Goal: Obtain resource: Obtain resource

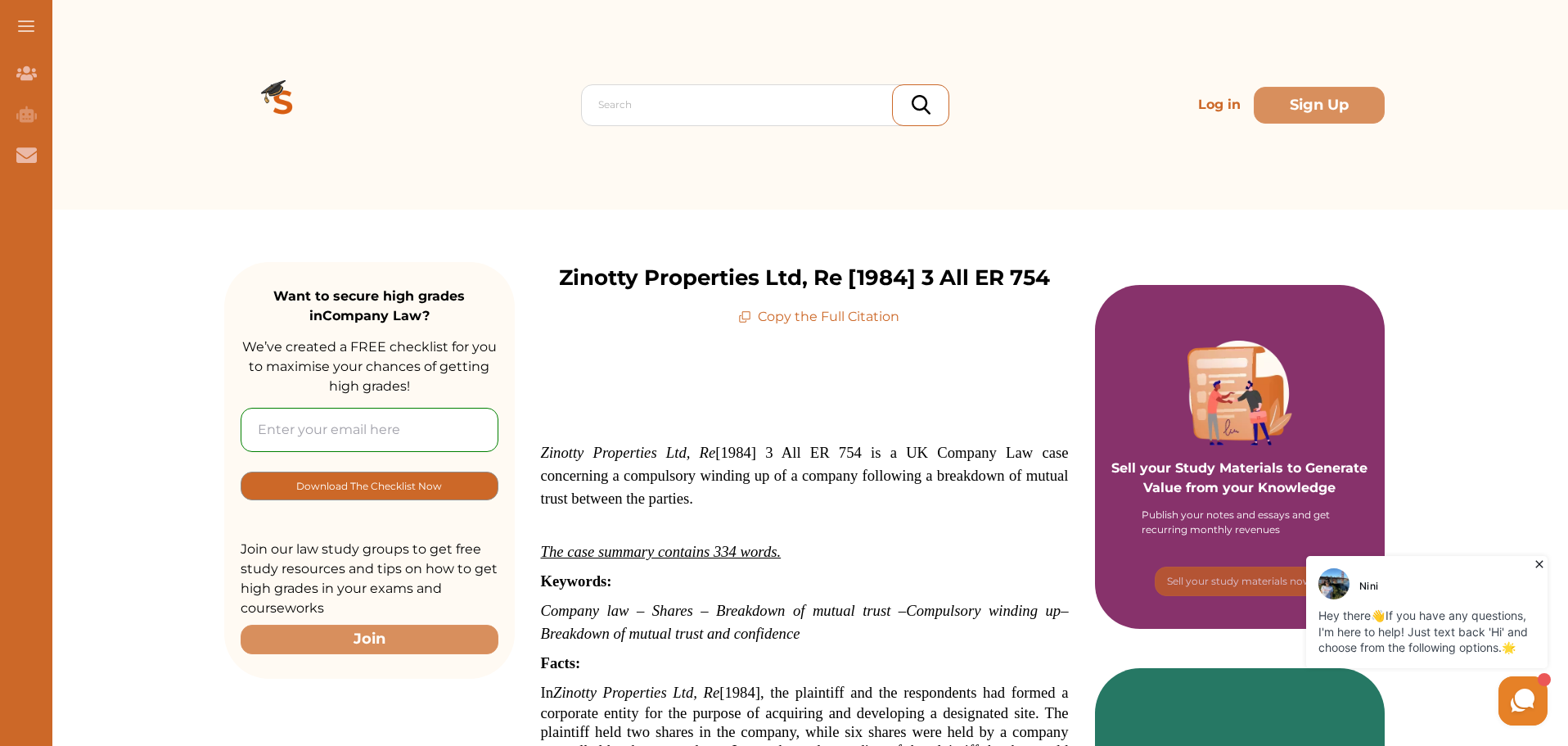
click at [854, 327] on p "Copy the Full Citation" at bounding box center [819, 317] width 161 height 20
click at [747, 324] on icon at bounding box center [745, 317] width 14 height 14
click at [873, 327] on p "Copy the Full Citation" at bounding box center [819, 317] width 161 height 20
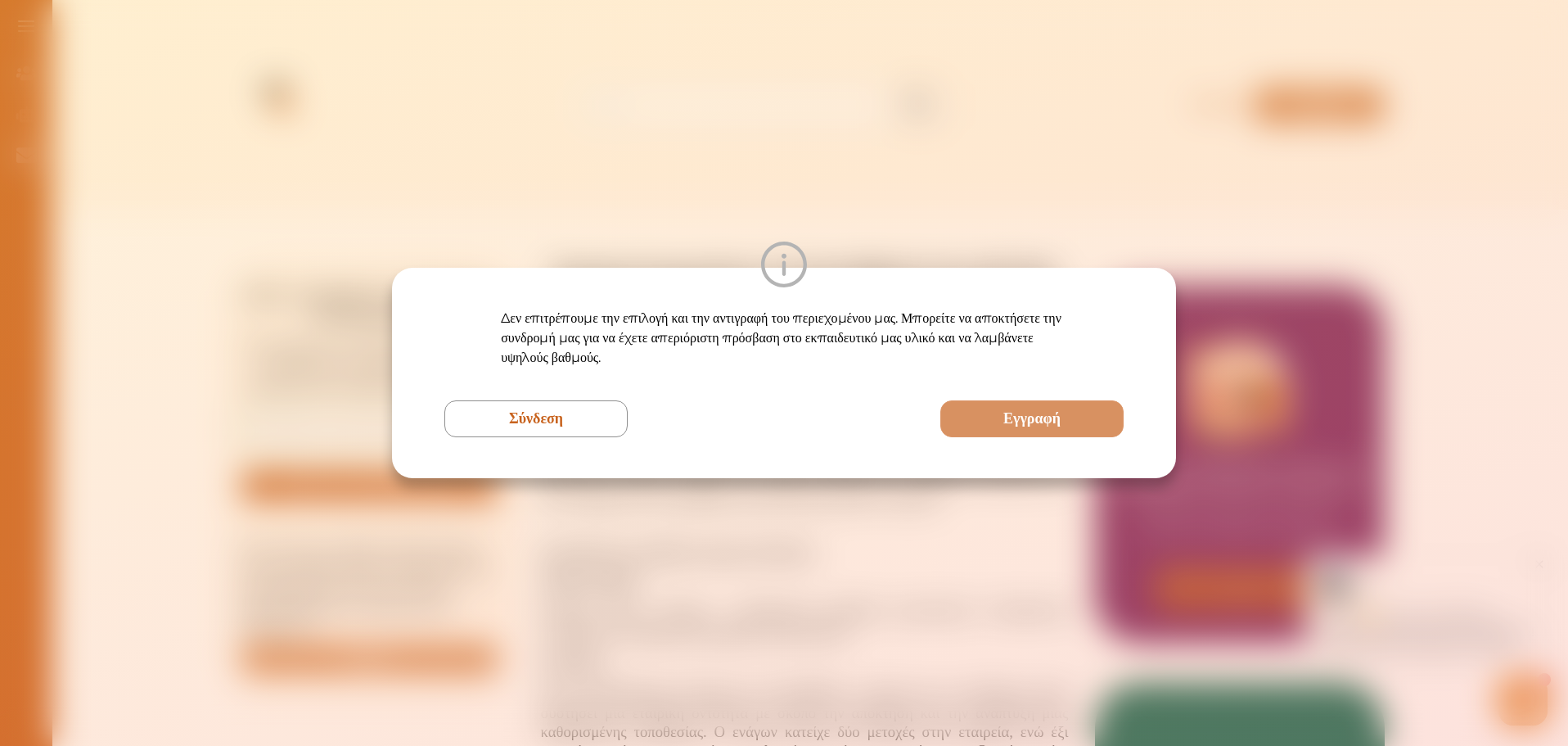
drag, startPoint x: 1167, startPoint y: 196, endPoint x: 1050, endPoint y: 216, distance: 118.7
click at [1050, 216] on div "Δεν επιτρέπουμε την επιλογή και την αντιγραφή του περιεχομένου μας. Μπορείτε να…" at bounding box center [784, 373] width 1568 height 746
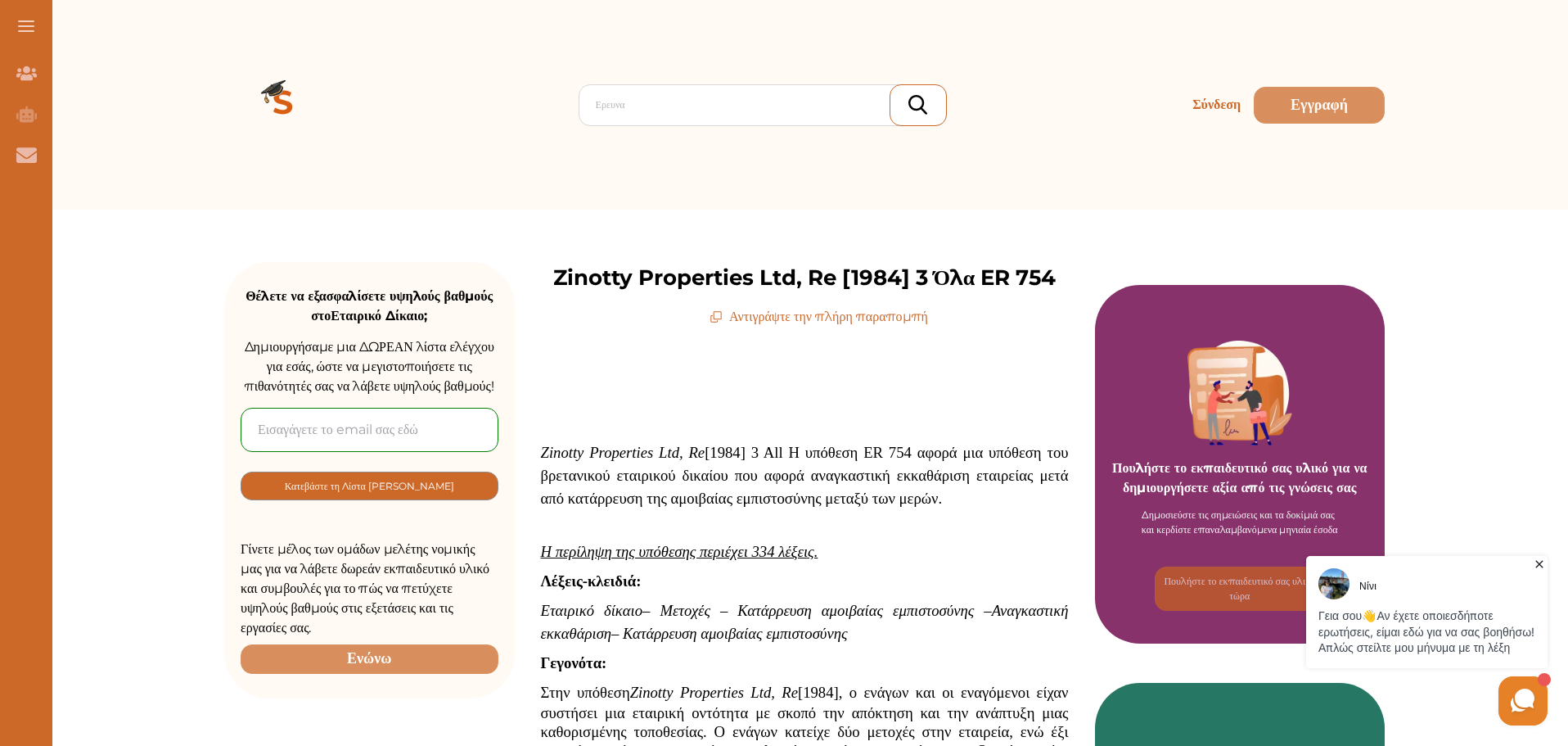
drag, startPoint x: 1570, startPoint y: 188, endPoint x: 1478, endPoint y: 244, distance: 107.7
click at [1538, 564] on icon at bounding box center [1539, 564] width 16 height 16
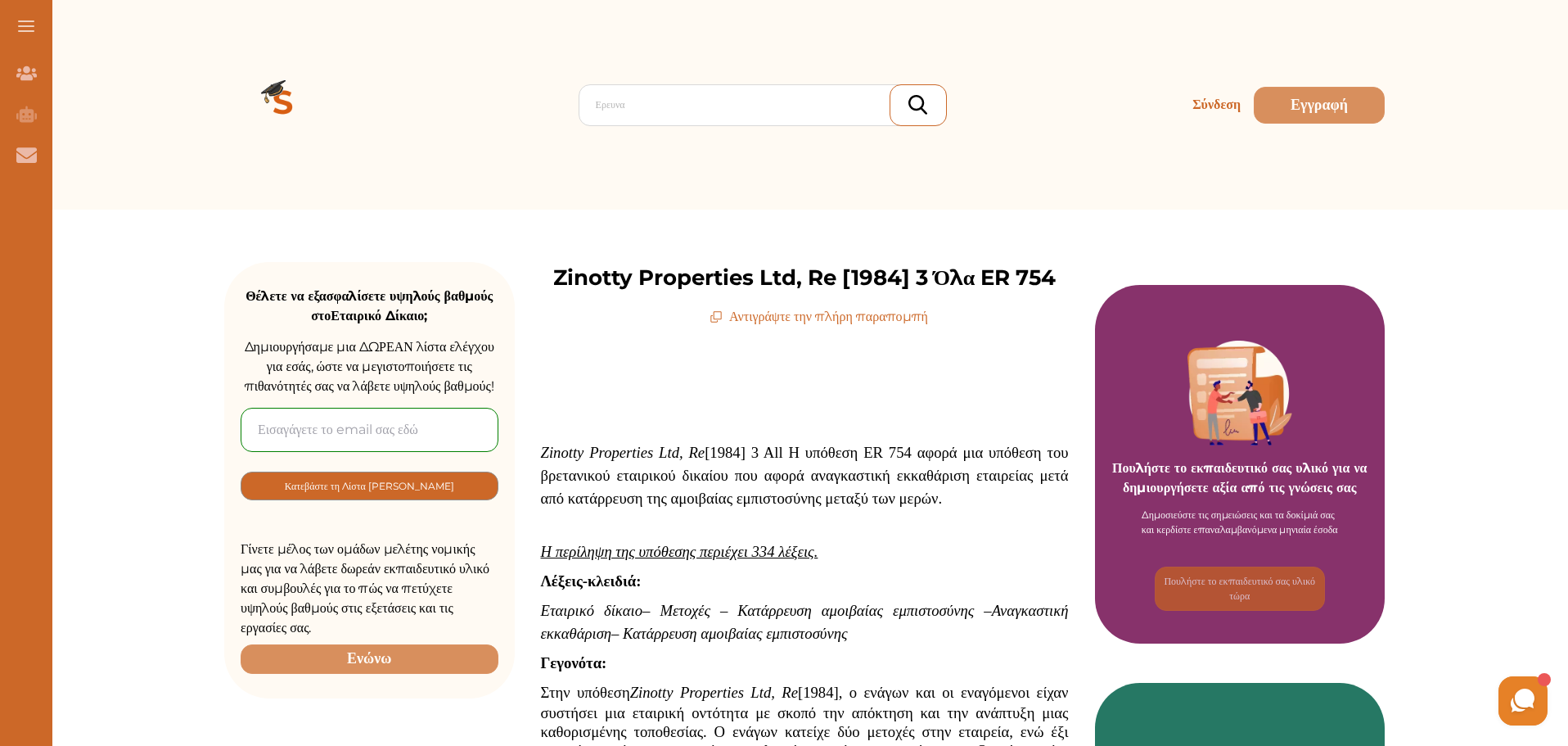
drag, startPoint x: 1571, startPoint y: 191, endPoint x: 1495, endPoint y: 267, distance: 107.5
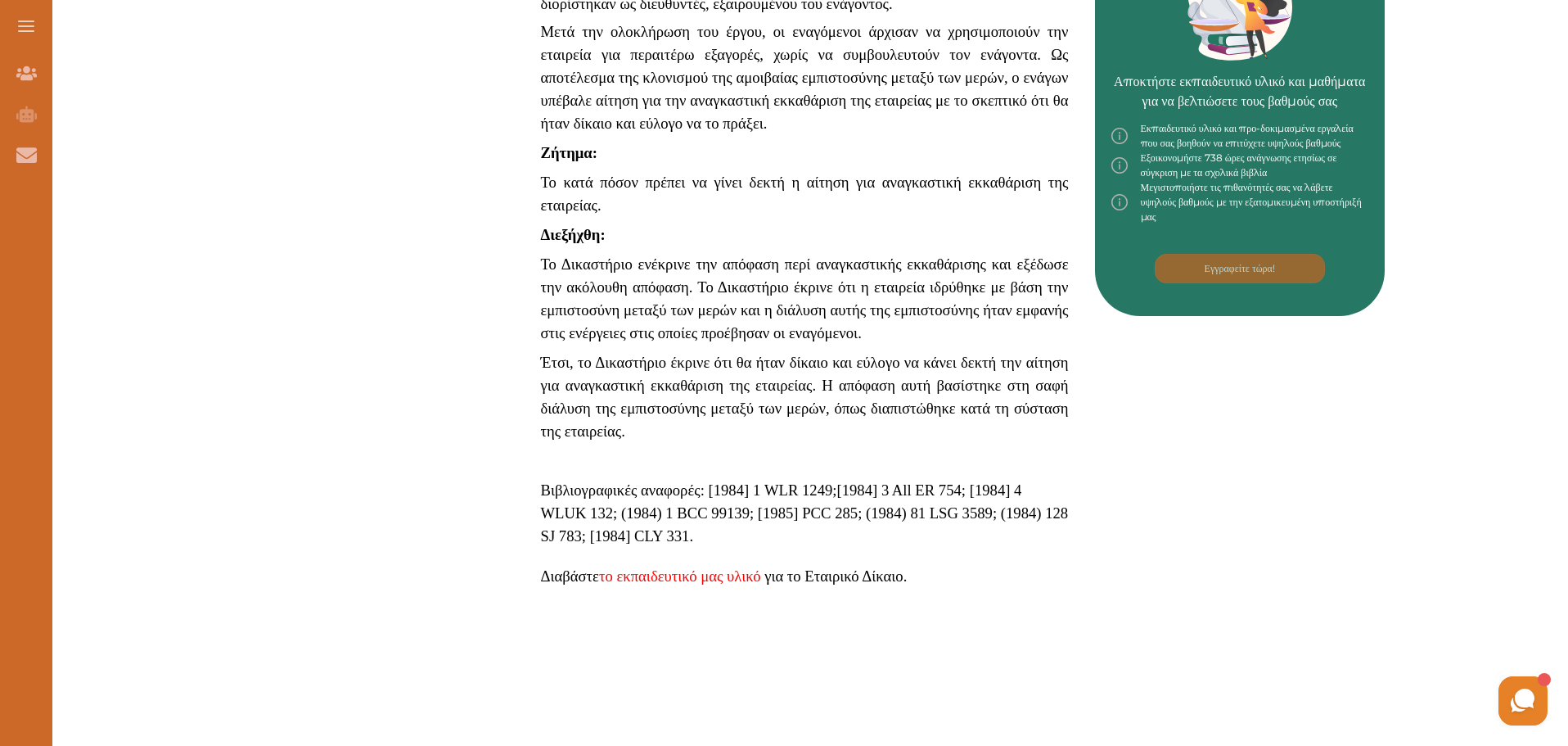
scroll to position [786, 0]
